Goal: Check status

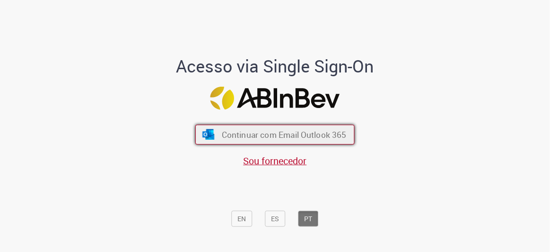
click at [311, 127] on button "Continuar com Email Outlook 365" at bounding box center [274, 135] width 159 height 20
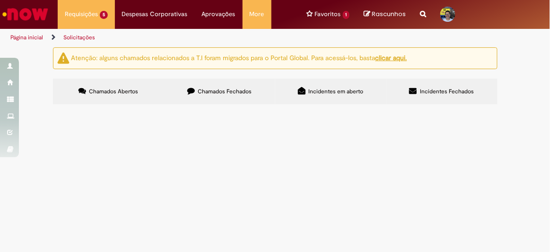
scroll to position [68, 0]
click at [0, 0] on span "Criação de Requisição de Compra" at bounding box center [0, 0] width 0 height 0
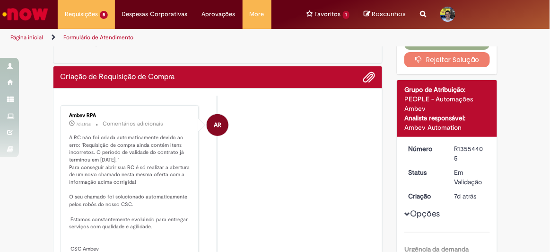
scroll to position [45, 0]
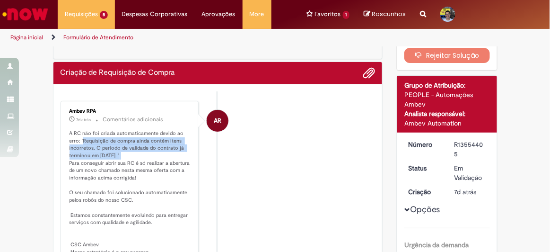
drag, startPoint x: 120, startPoint y: 151, endPoint x: 80, endPoint y: 139, distance: 41.7
click at [80, 139] on p "A RC não foi criada automaticamente devido ao erro: 'Requisição de compra ainda…" at bounding box center [131, 193] width 122 height 126
